Goal: Information Seeking & Learning: Understand process/instructions

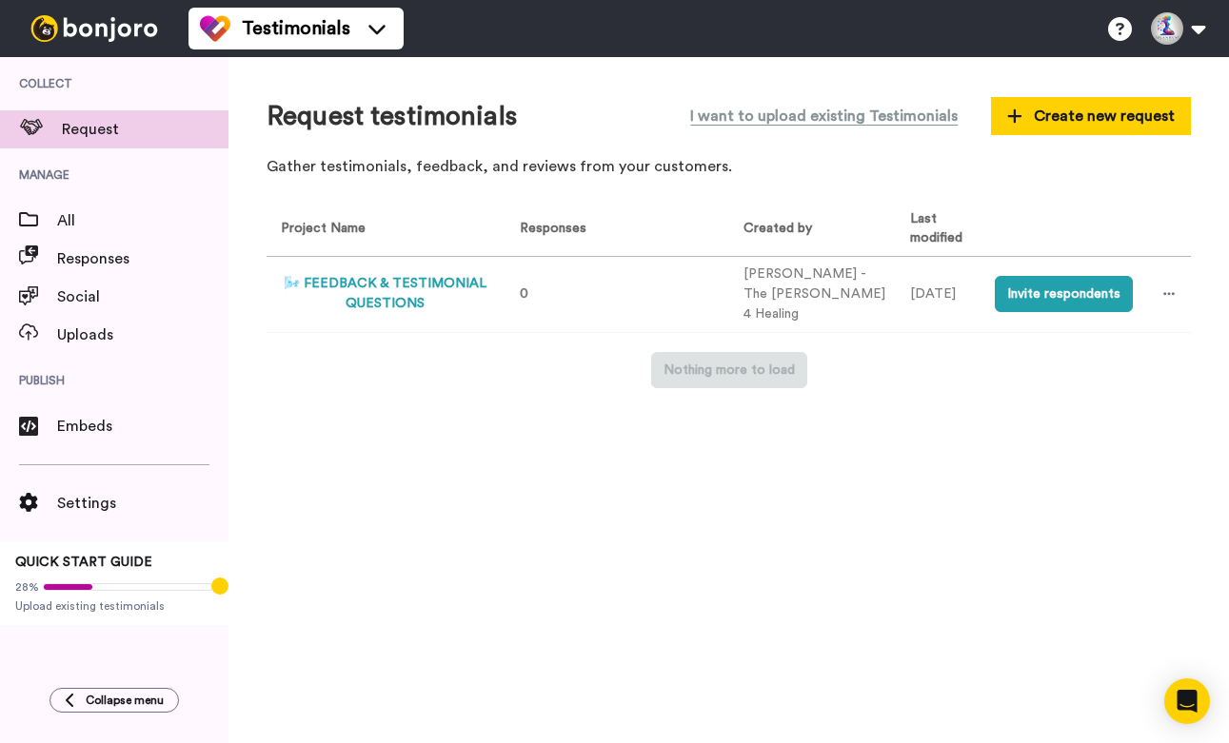
click at [415, 274] on button "🌬️ FEEDBACK & TESTIMONIAL QUESTIONS" at bounding box center [385, 294] width 209 height 40
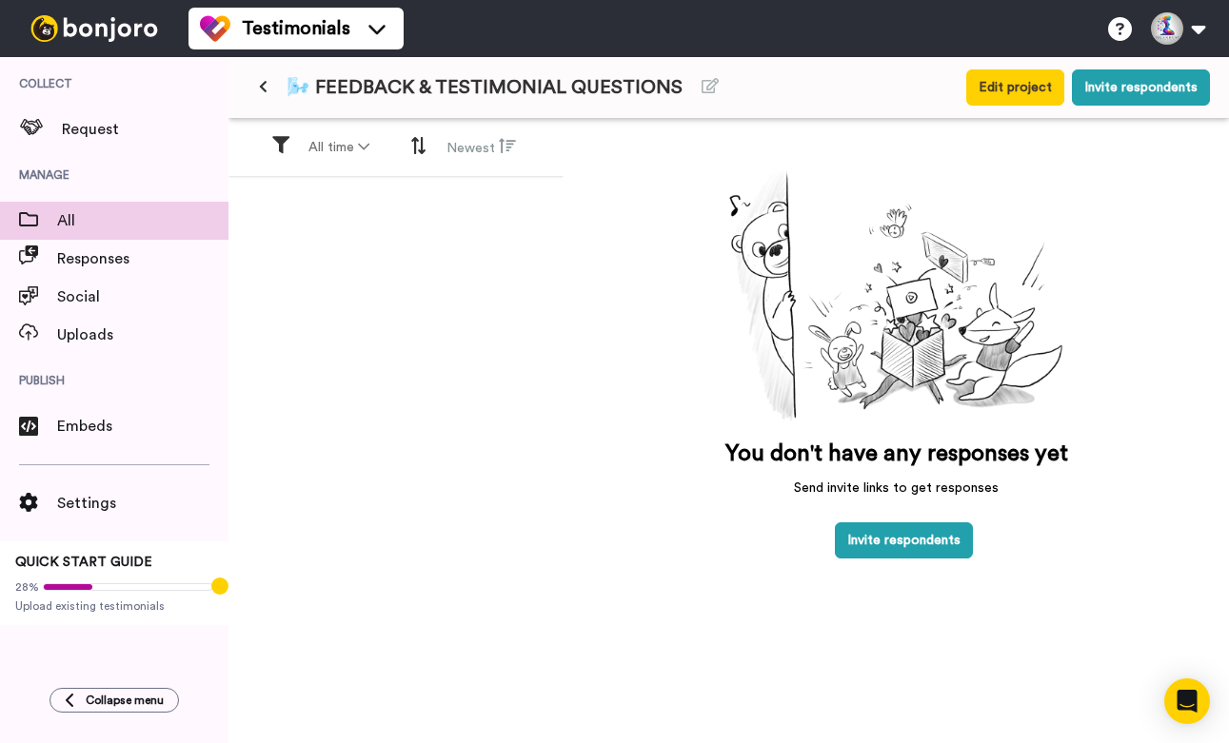
click at [61, 229] on span "All" at bounding box center [142, 220] width 171 height 23
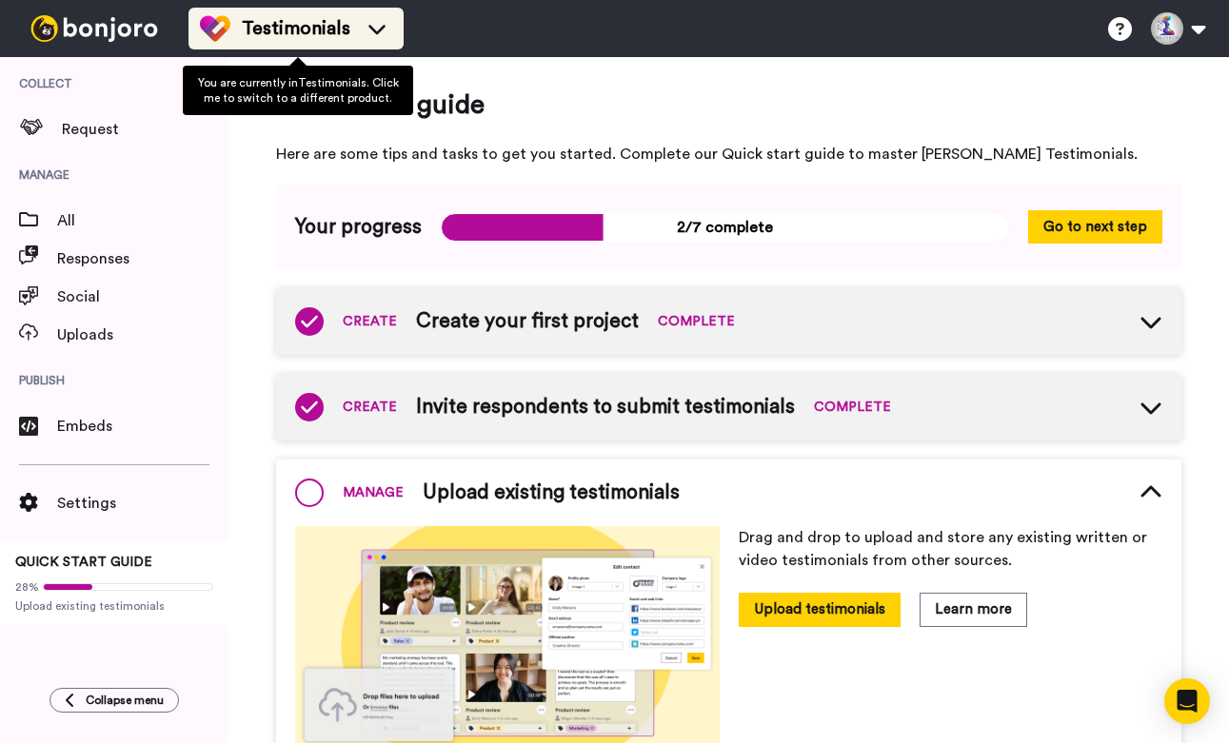
click at [362, 13] on div "Testimonials" at bounding box center [296, 28] width 192 height 30
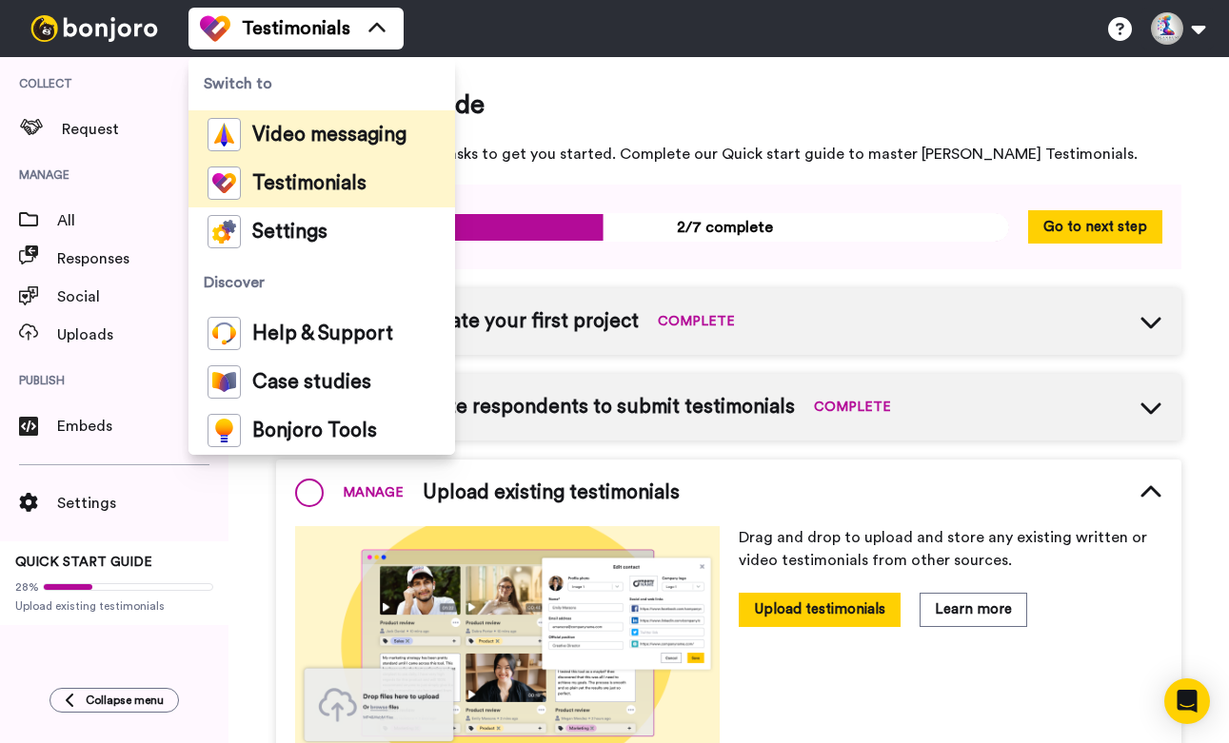
click at [290, 140] on span "Video messaging" at bounding box center [329, 135] width 154 height 19
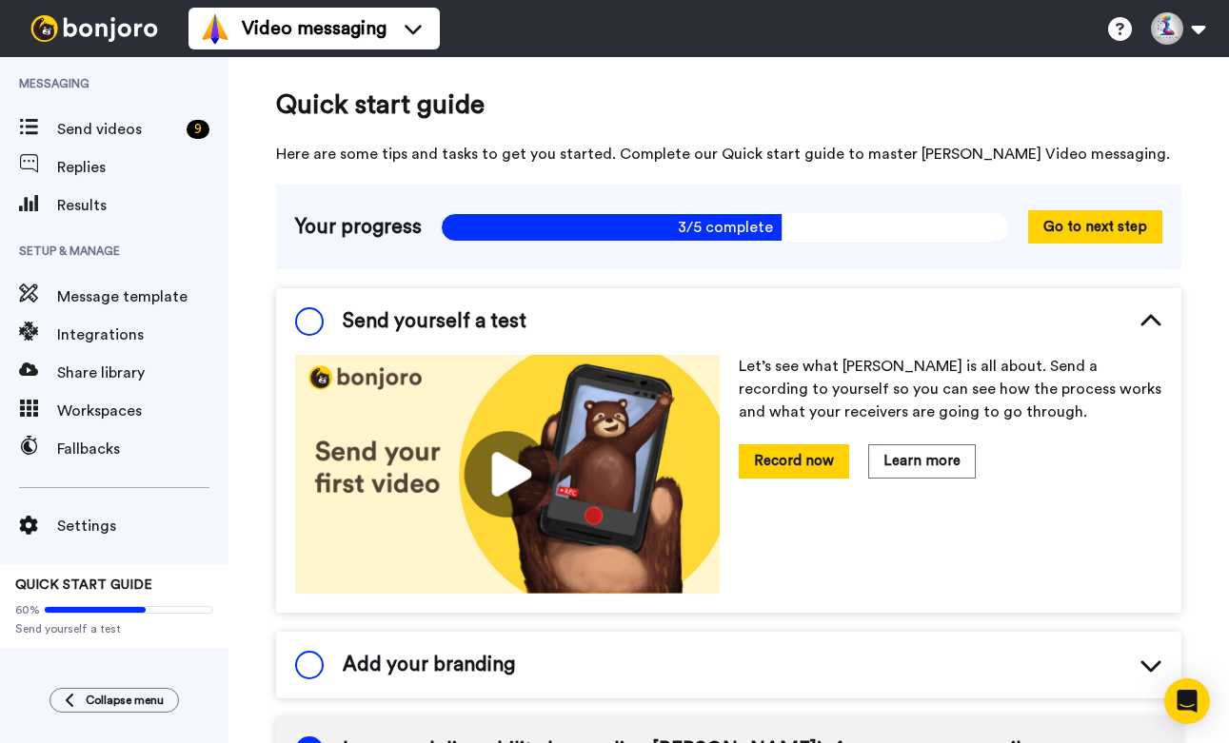
click at [91, 30] on img at bounding box center [94, 28] width 143 height 27
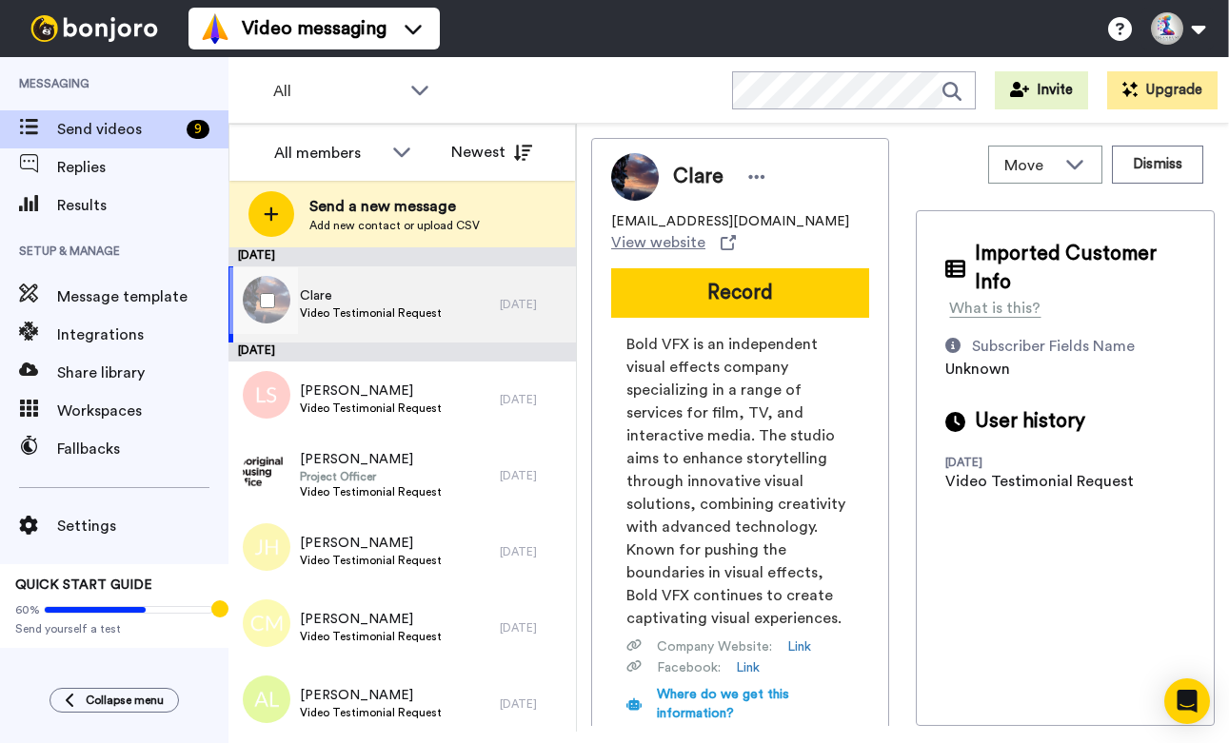
click at [404, 314] on span "Video Testimonial Request" at bounding box center [371, 312] width 142 height 15
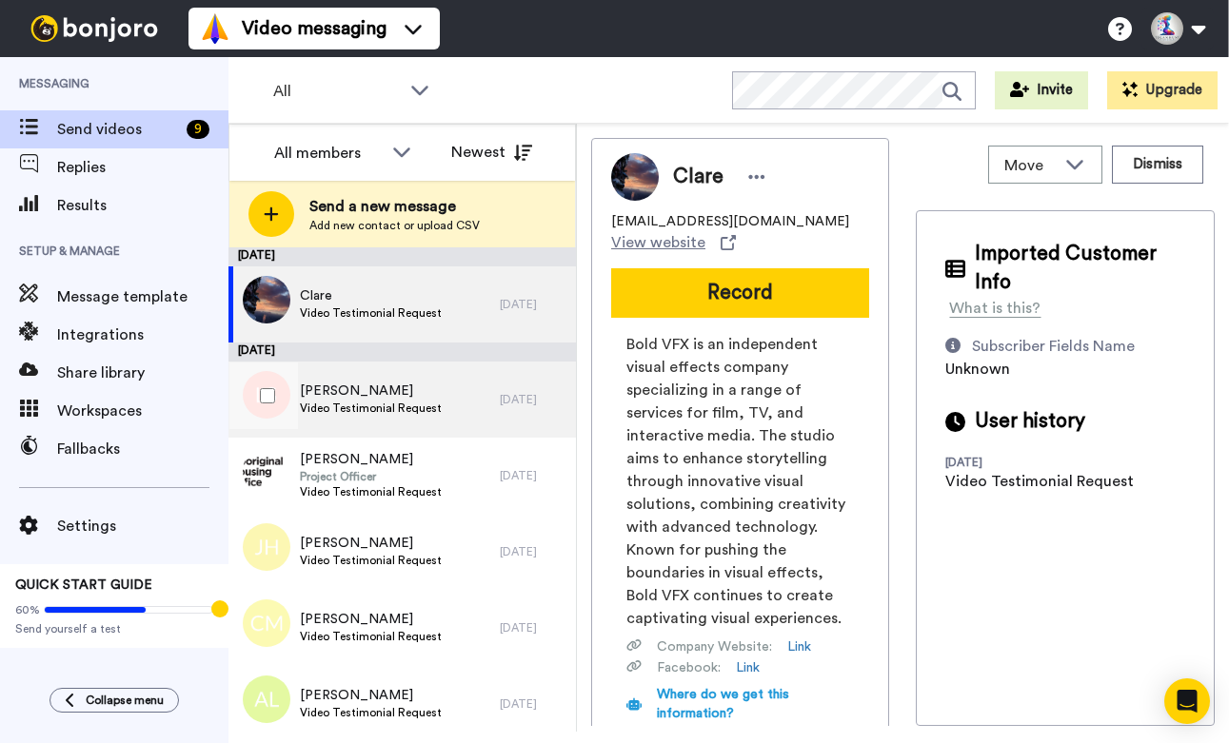
click at [401, 403] on span "Video Testimonial Request" at bounding box center [371, 408] width 142 height 15
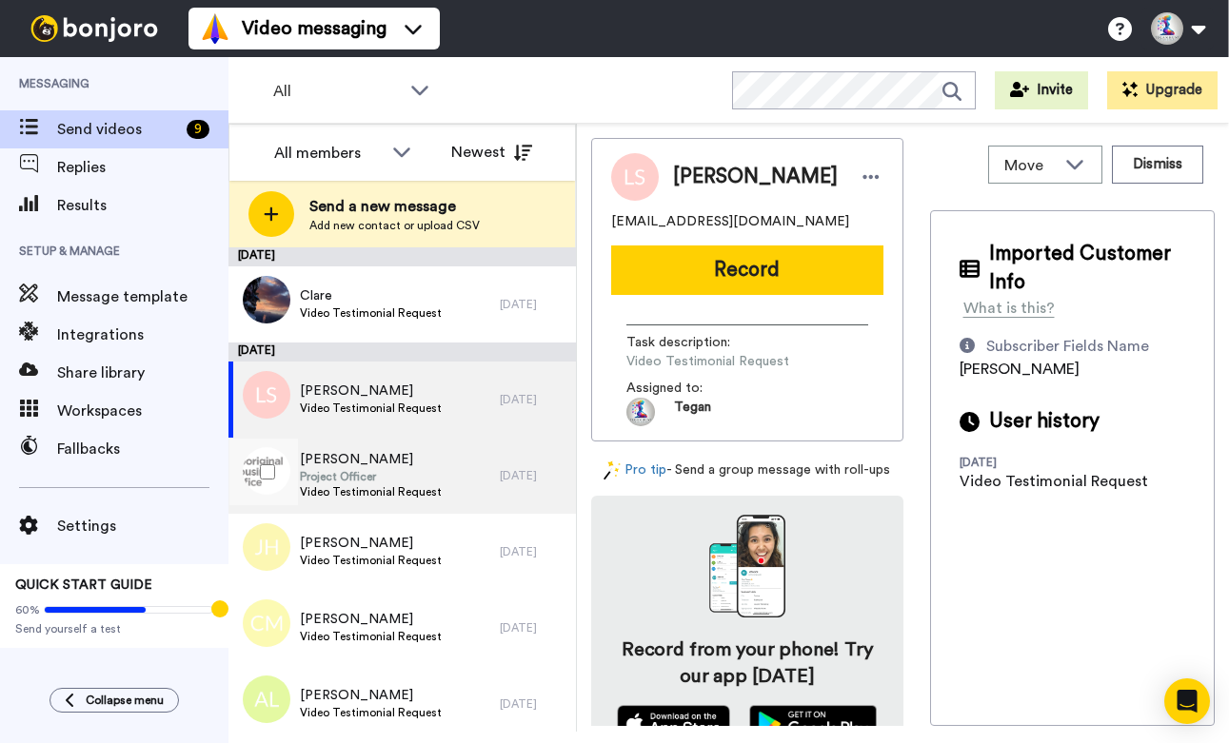
click at [360, 483] on span "Project Officer" at bounding box center [371, 476] width 142 height 15
